Goal: Information Seeking & Learning: Check status

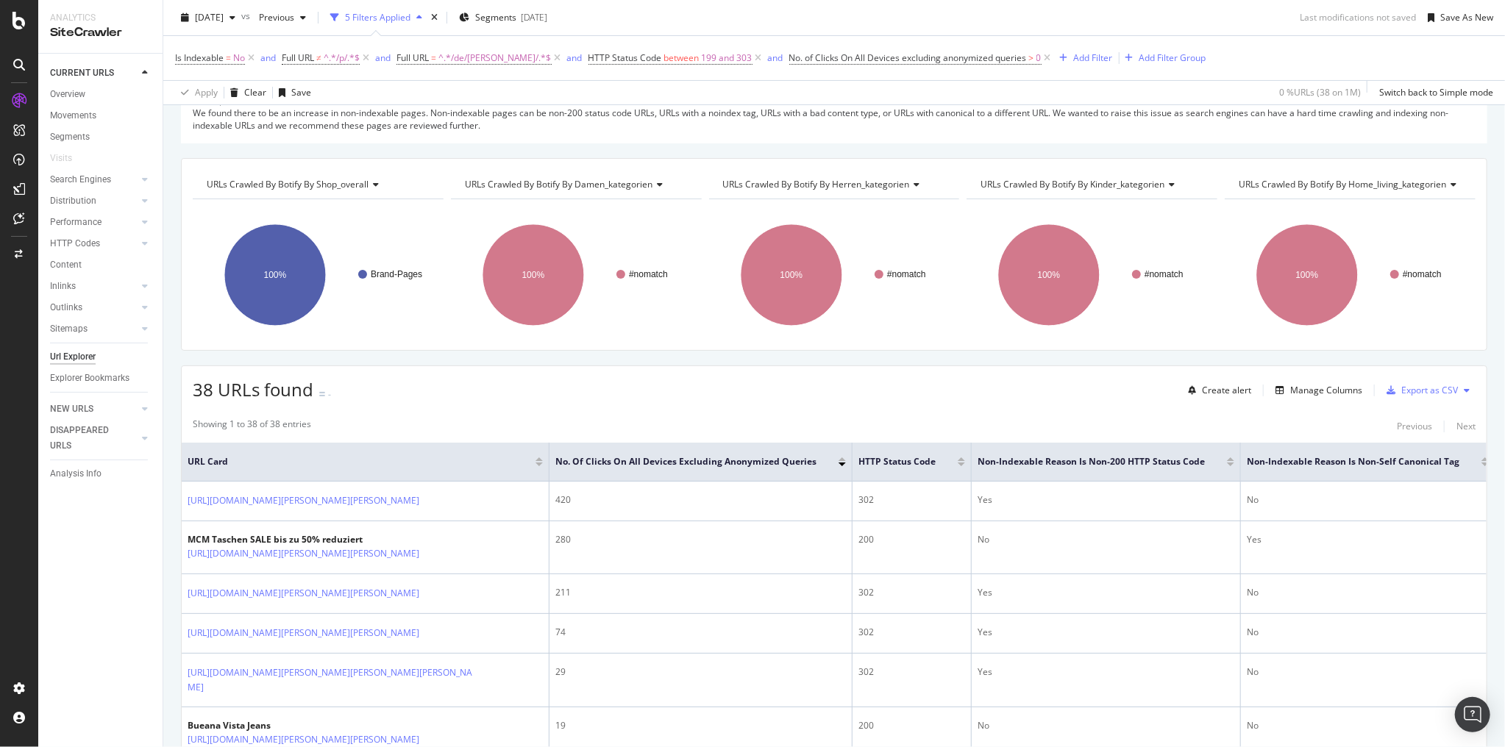
scroll to position [235, 0]
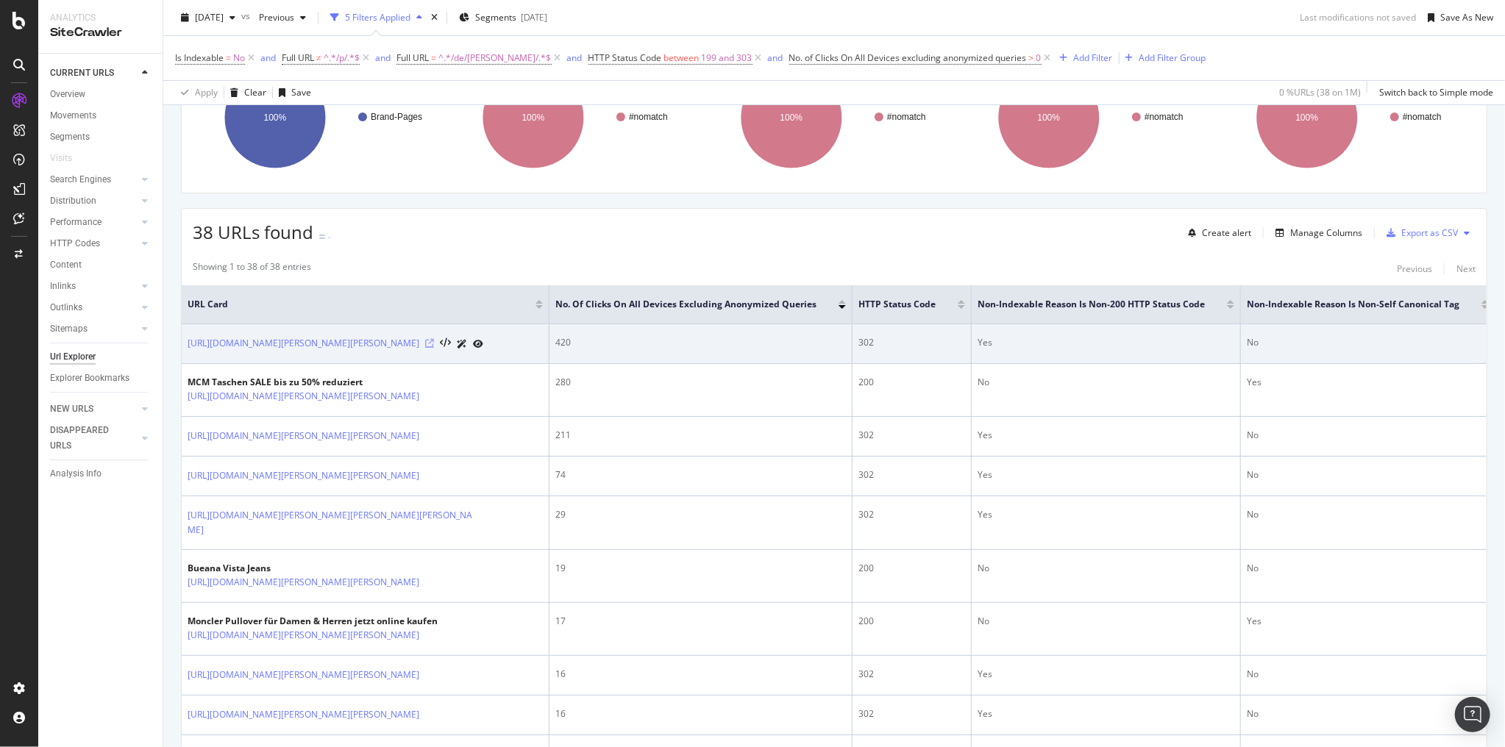
click at [425, 344] on icon at bounding box center [429, 343] width 9 height 9
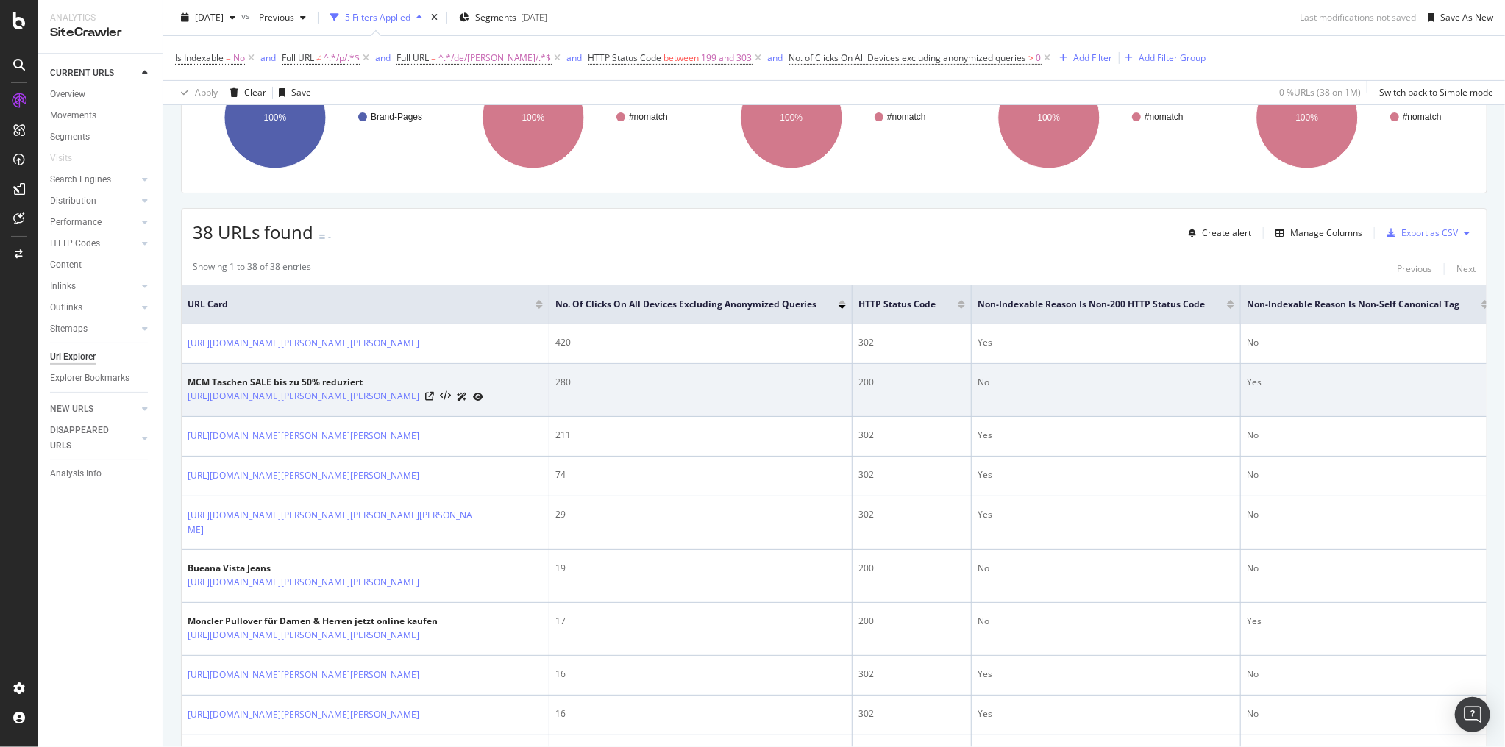
click at [470, 400] on div at bounding box center [454, 396] width 58 height 15
click at [434, 397] on icon at bounding box center [429, 396] width 9 height 9
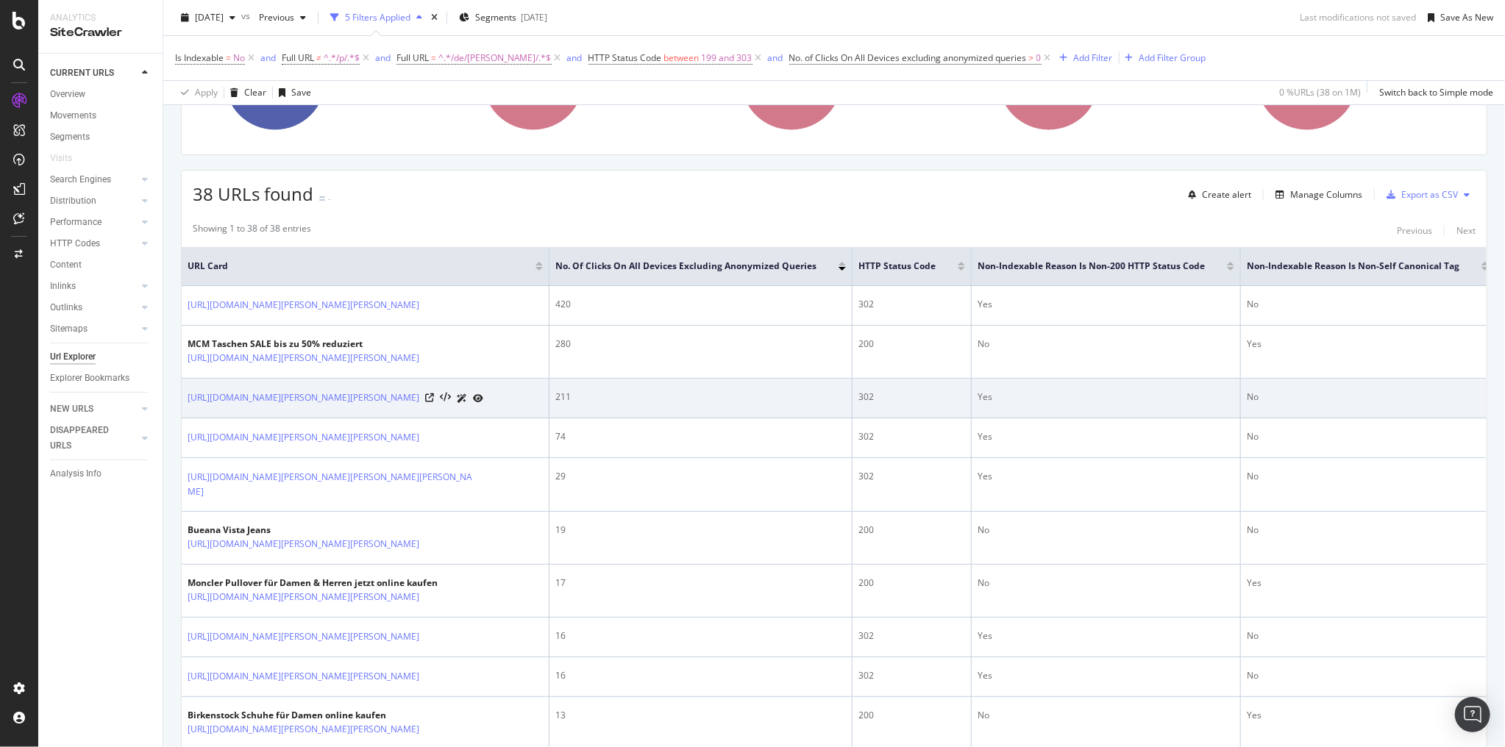
scroll to position [294, 0]
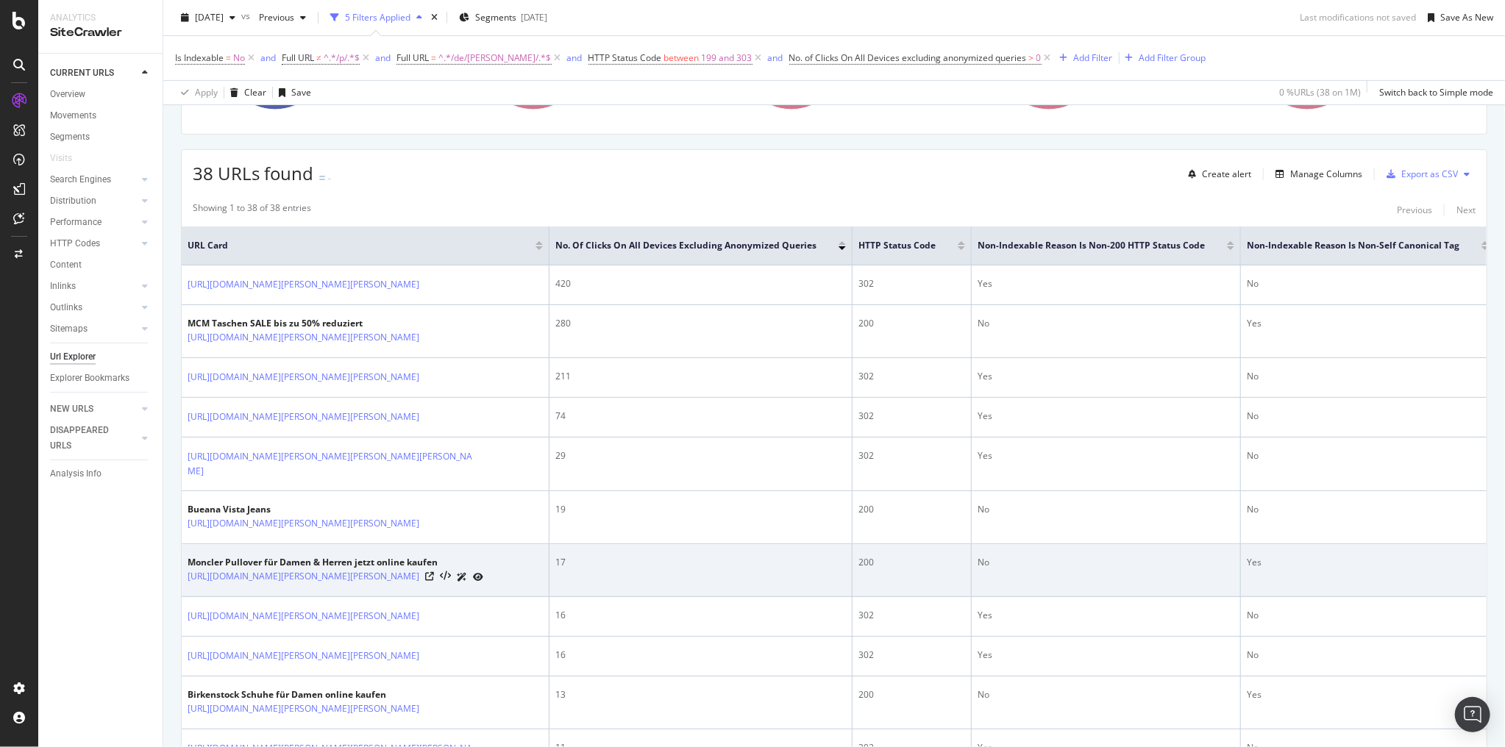
click at [483, 585] on div at bounding box center [454, 576] width 58 height 15
click at [434, 581] on icon at bounding box center [429, 576] width 9 height 9
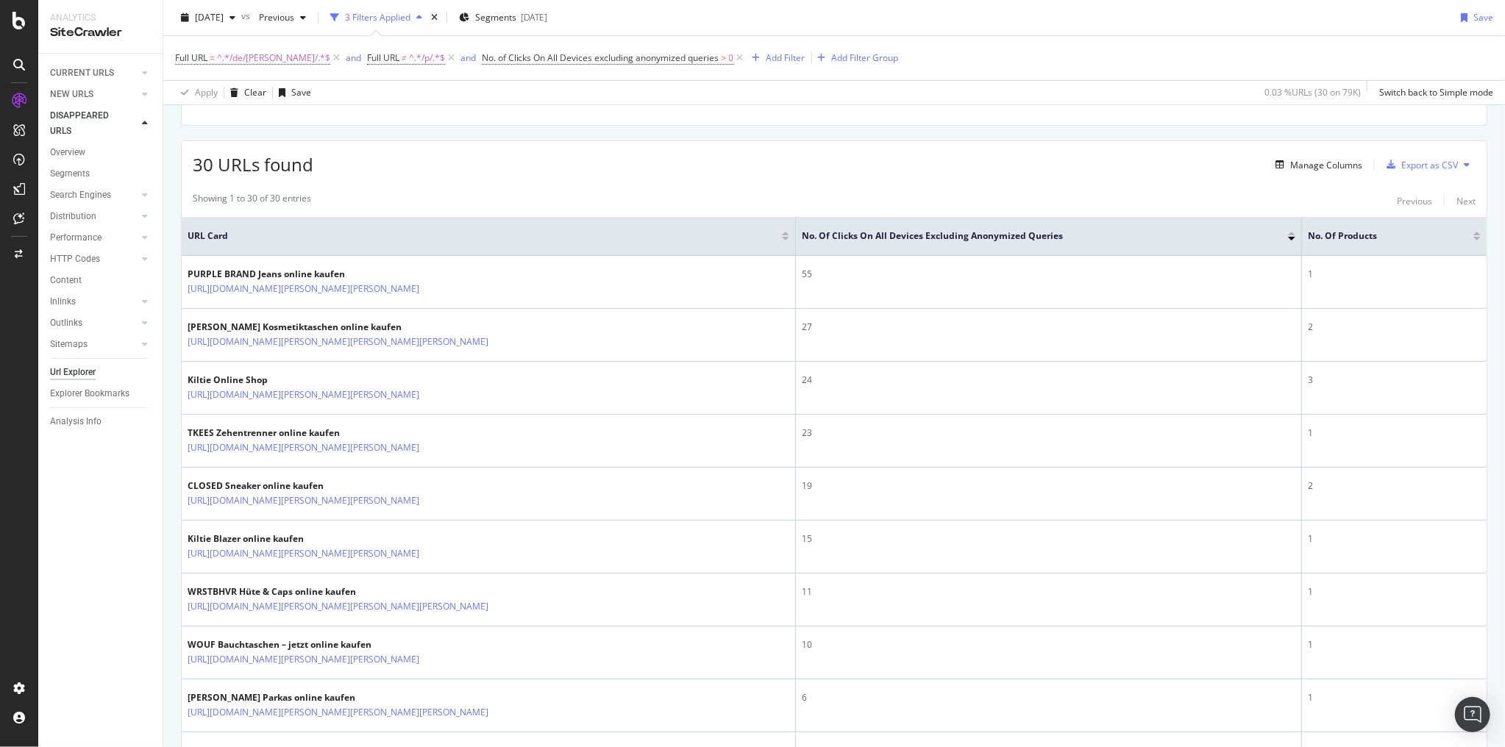
scroll to position [294, 0]
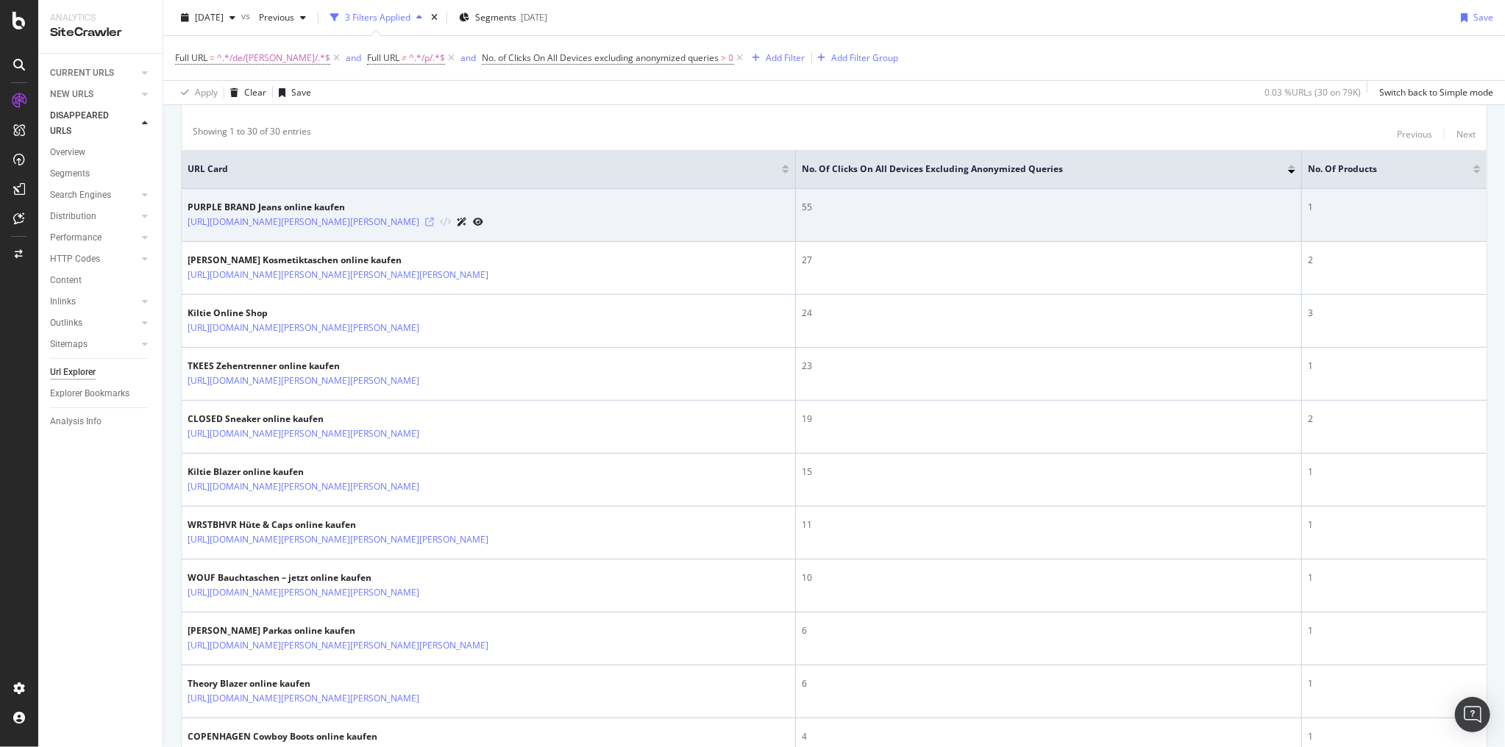
click at [434, 219] on icon at bounding box center [429, 222] width 9 height 9
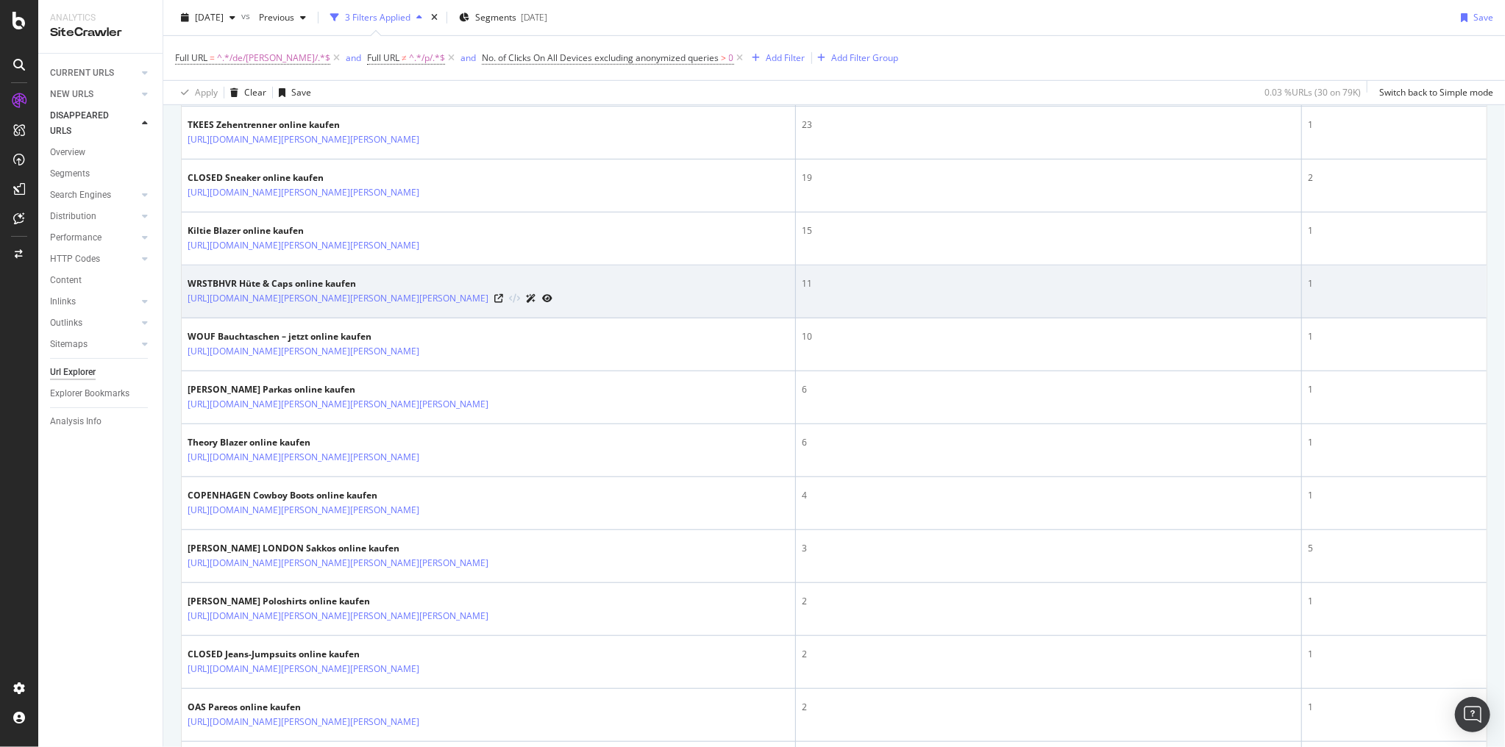
scroll to position [589, 0]
